Goal: Navigation & Orientation: Find specific page/section

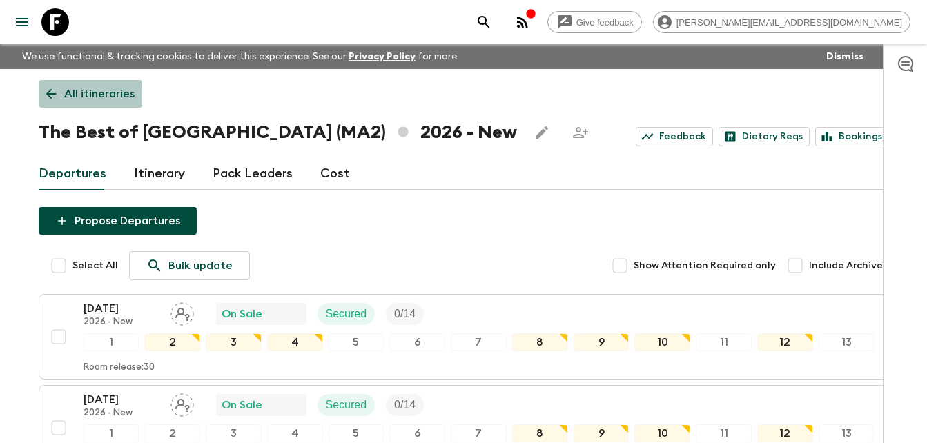
click at [54, 96] on icon at bounding box center [50, 93] width 15 height 15
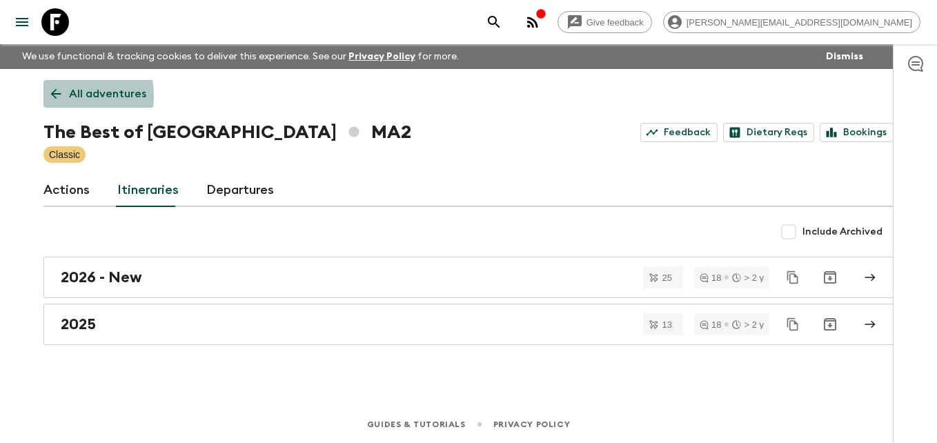
click at [54, 96] on icon at bounding box center [56, 94] width 10 height 10
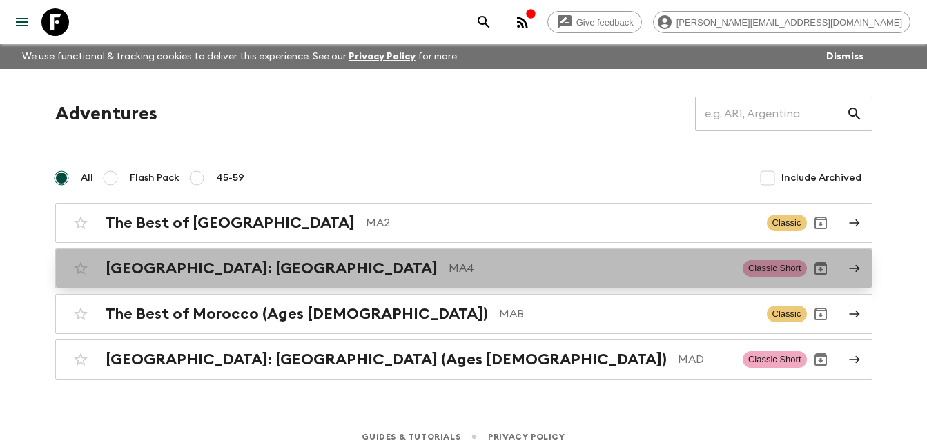
click at [214, 272] on h2 "[GEOGRAPHIC_DATA]: [GEOGRAPHIC_DATA]" at bounding box center [272, 268] width 332 height 18
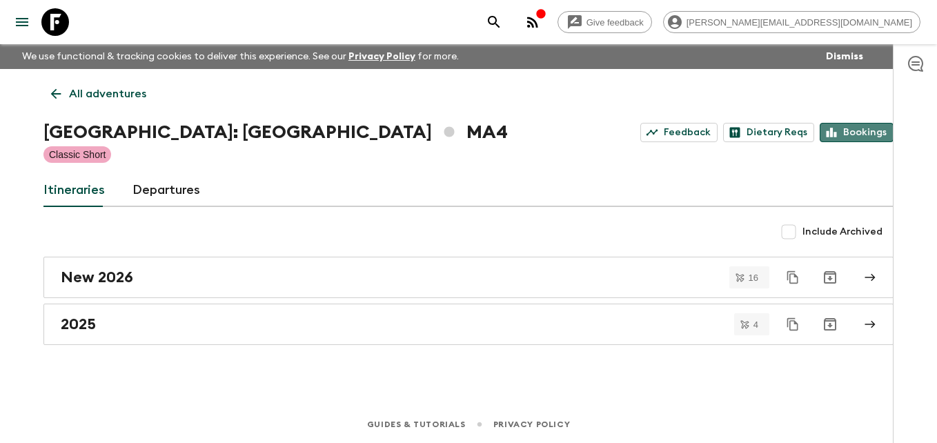
click at [867, 130] on link "Bookings" at bounding box center [857, 132] width 74 height 19
click at [52, 92] on icon at bounding box center [56, 94] width 10 height 10
